Goal: Communication & Community: Answer question/provide support

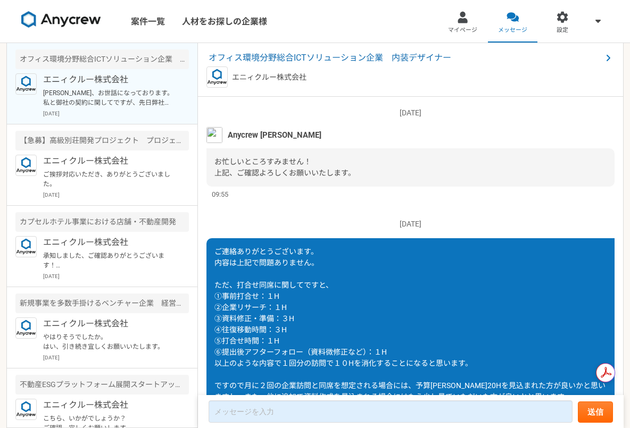
scroll to position [1039, 0]
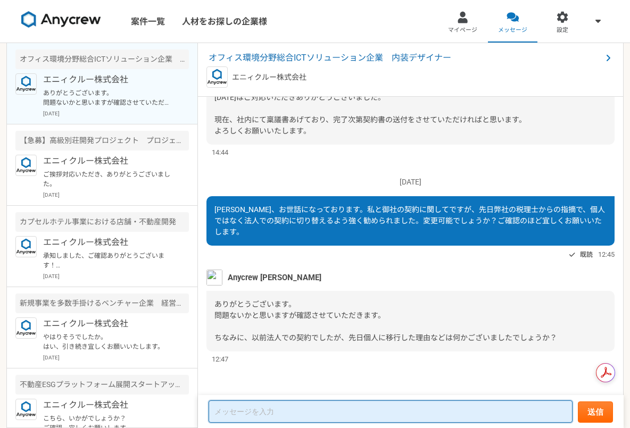
click at [325, 413] on textarea at bounding box center [391, 412] width 364 height 22
type textarea "税"
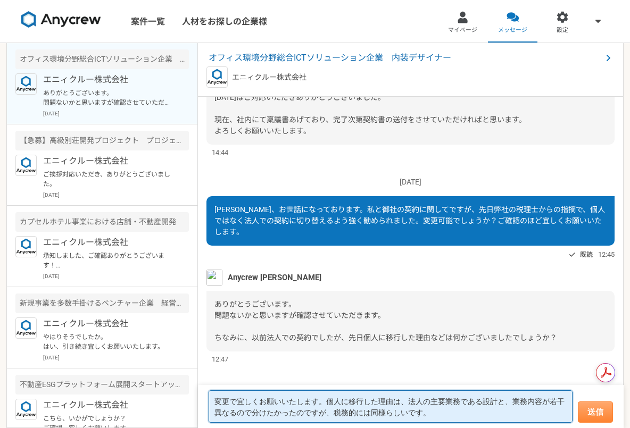
type textarea "変更で宜しくお願いいたします。個人に移行した理由は、法人の主要業務である設計と、業務内容が若干異なるので分けたかったのですが、税務的には同様らしいです。"
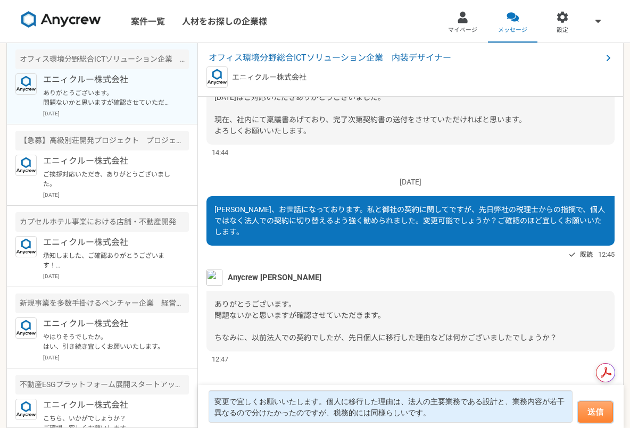
click at [606, 413] on button "送信" at bounding box center [595, 412] width 35 height 21
click at [584, 413] on button "送信" at bounding box center [595, 412] width 35 height 21
click at [595, 414] on button "送信" at bounding box center [595, 412] width 35 height 21
click at [599, 414] on button "送信" at bounding box center [595, 412] width 35 height 21
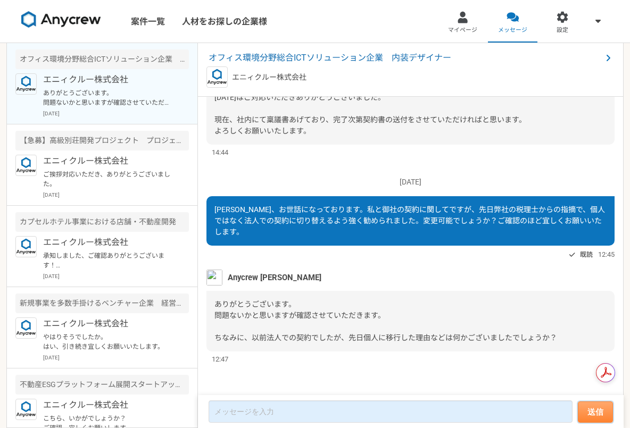
scroll to position [853, 0]
